Goal: Task Accomplishment & Management: Use online tool/utility

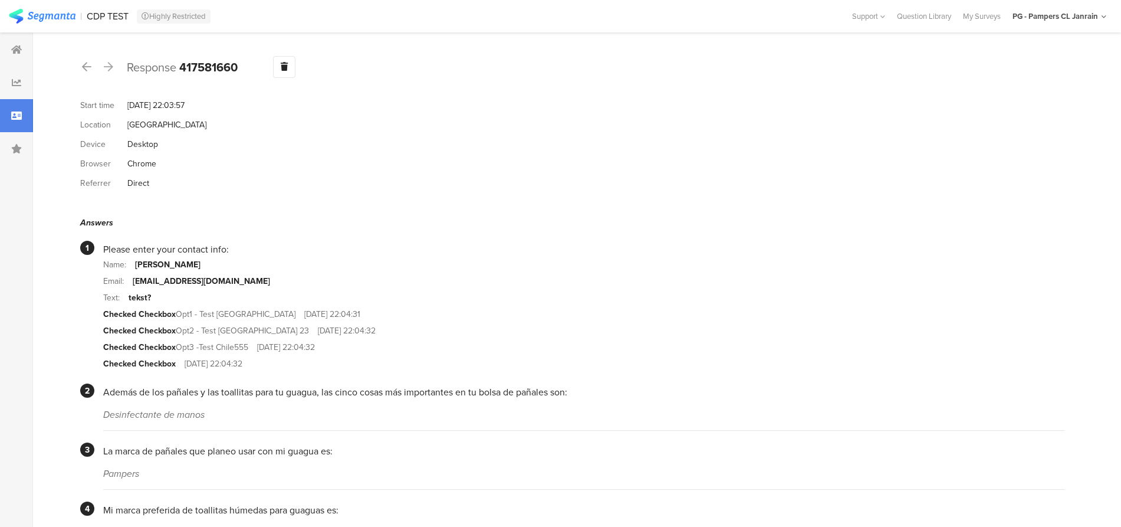
click at [171, 103] on div "[DATE] 22:03:57" at bounding box center [155, 105] width 57 height 12
drag, startPoint x: 176, startPoint y: 106, endPoint x: 122, endPoint y: 101, distance: 53.8
click at [124, 104] on div "Start time [DATE] 22:03:57" at bounding box center [572, 105] width 985 height 19
copy div "Aug 12, 2025"
drag, startPoint x: 239, startPoint y: 63, endPoint x: 184, endPoint y: 61, distance: 55.5
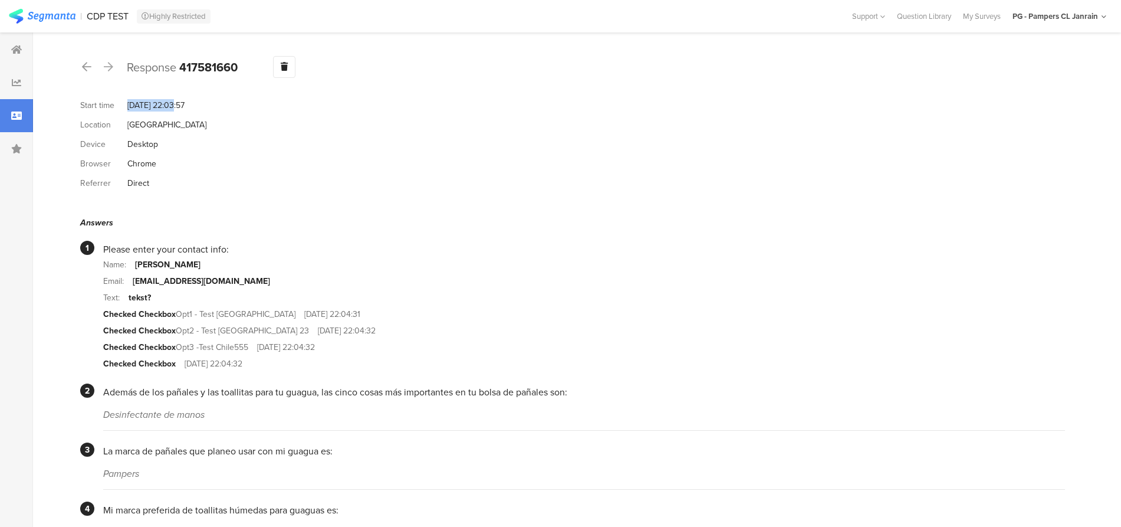
click at [184, 61] on div "Response 417581660 Warning Delete Cancel" at bounding box center [572, 67] width 985 height 22
copy b "417581660"
click at [21, 50] on icon at bounding box center [16, 49] width 11 height 9
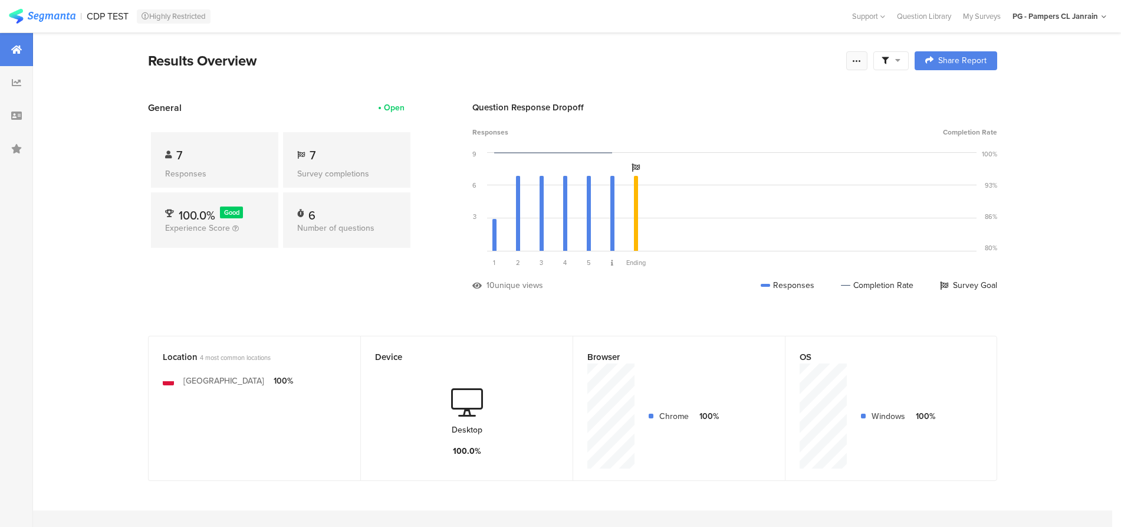
click at [861, 59] on icon at bounding box center [856, 60] width 9 height 9
click at [727, 157] on div "Edit survey" at bounding box center [729, 153] width 41 height 12
click at [9, 90] on div at bounding box center [16, 82] width 33 height 33
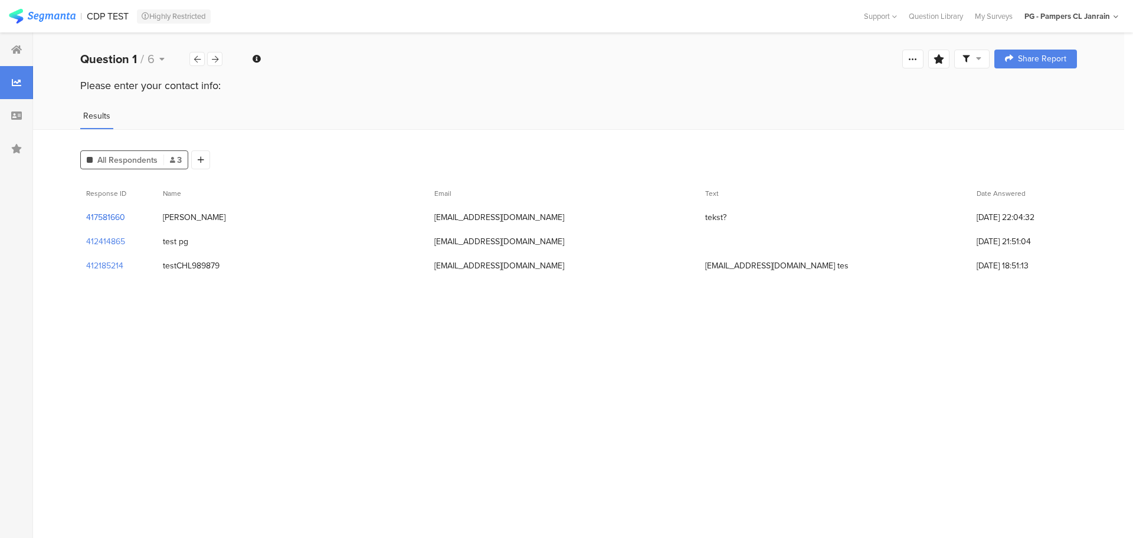
click at [100, 218] on section "417581660" at bounding box center [105, 217] width 39 height 12
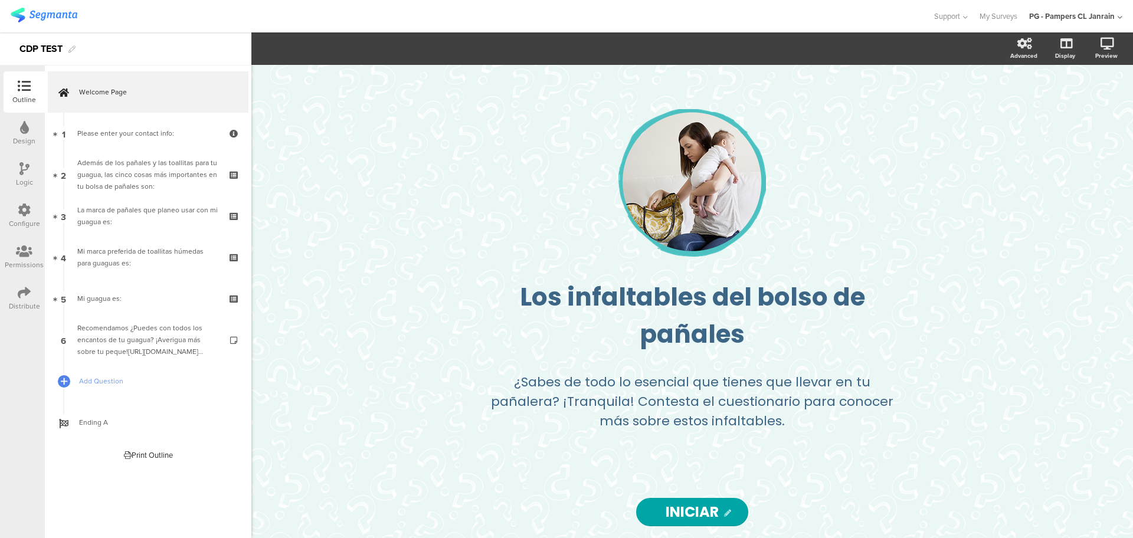
click at [24, 300] on div at bounding box center [24, 293] width 13 height 15
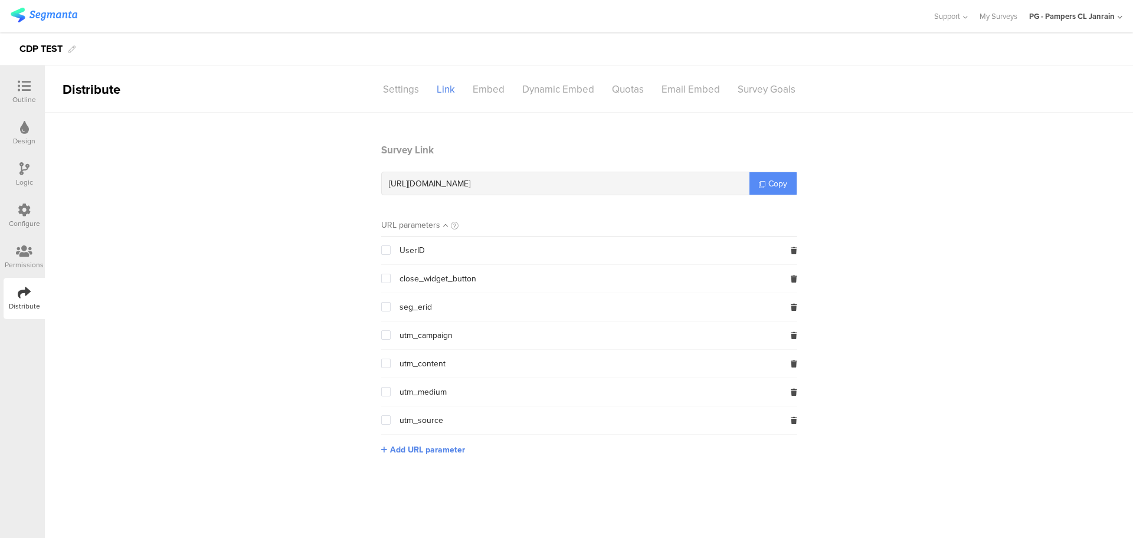
click at [763, 182] on icon at bounding box center [762, 184] width 6 height 6
click at [760, 182] on icon at bounding box center [762, 184] width 6 height 6
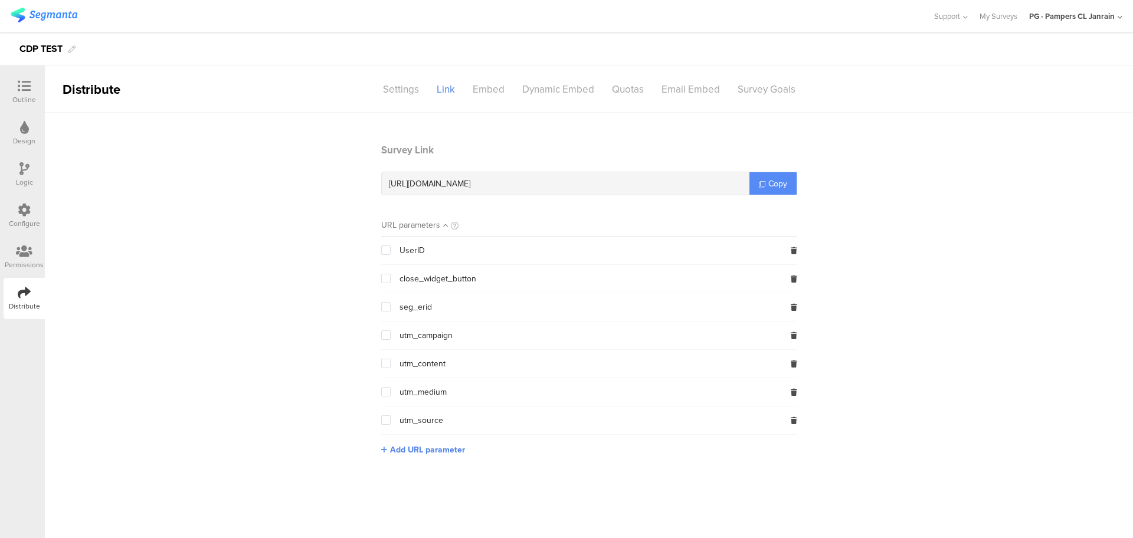
click at [760, 182] on icon at bounding box center [762, 184] width 6 height 6
click at [755, 181] on link "Copy" at bounding box center [772, 183] width 47 height 22
drag, startPoint x: 1026, startPoint y: 17, endPoint x: 1121, endPoint y: 7, distance: 94.9
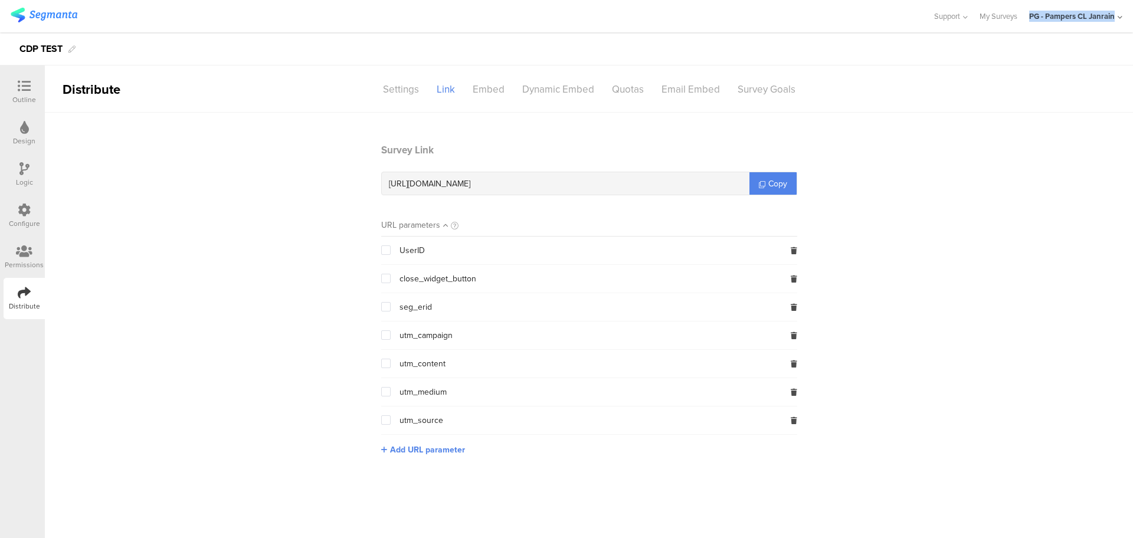
click at [1121, 7] on div "Support Help Center Live Chat My Surveys PG - Pampers CL Janrain ACCOUNTS PG - …" at bounding box center [1021, 16] width 201 height 32
copy div "PG - Pampers CL Janrain"
click at [27, 214] on icon at bounding box center [24, 210] width 13 height 13
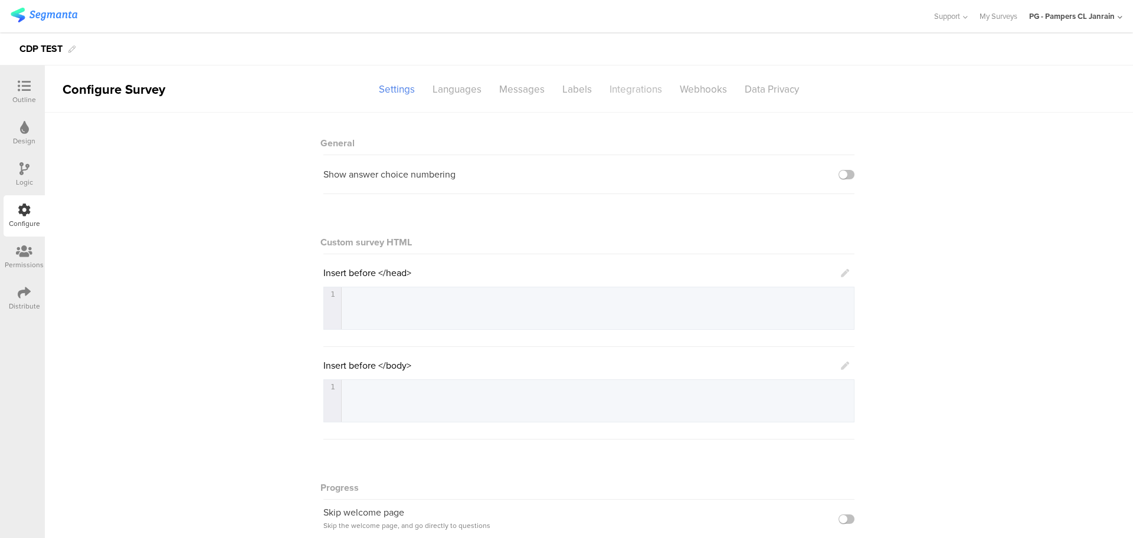
click at [611, 94] on div "Integrations" at bounding box center [635, 89] width 70 height 21
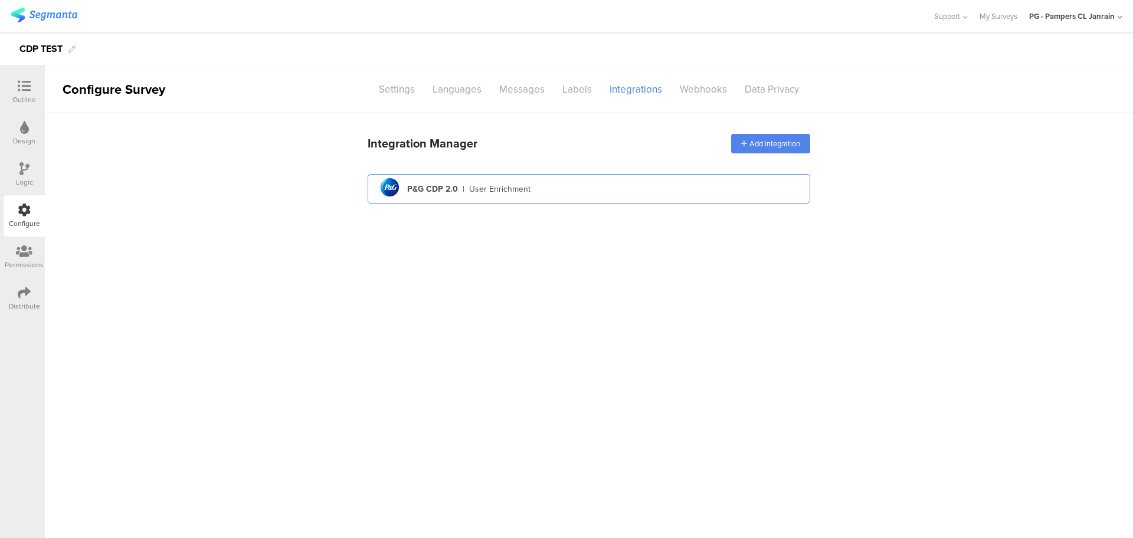
click at [563, 175] on div "pg logo P&G CDP 2.0 | User Enrichment" at bounding box center [589, 189] width 424 height 29
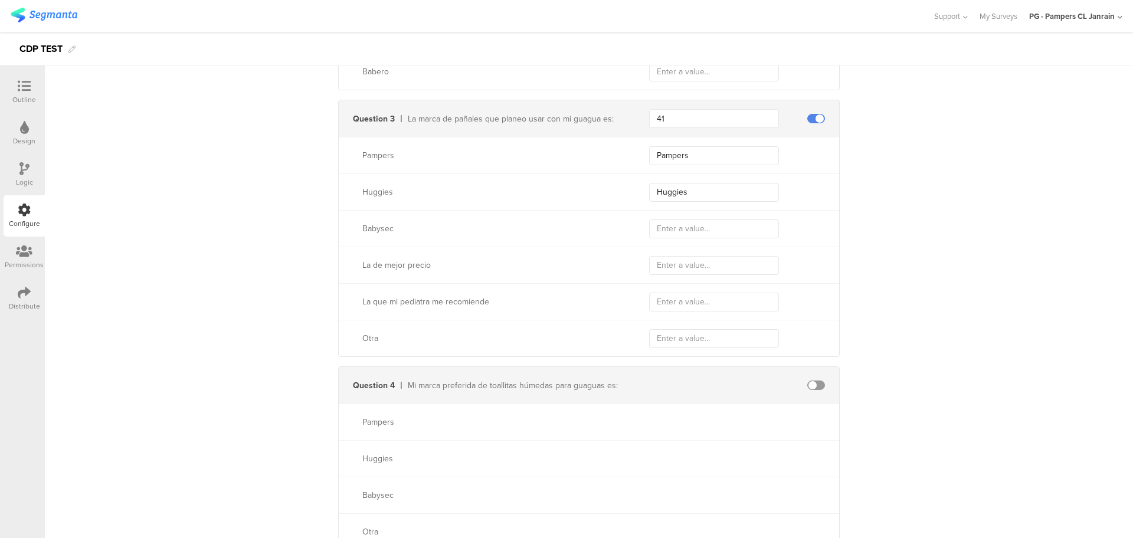
scroll to position [1696, 0]
